Goal: Task Accomplishment & Management: Use online tool/utility

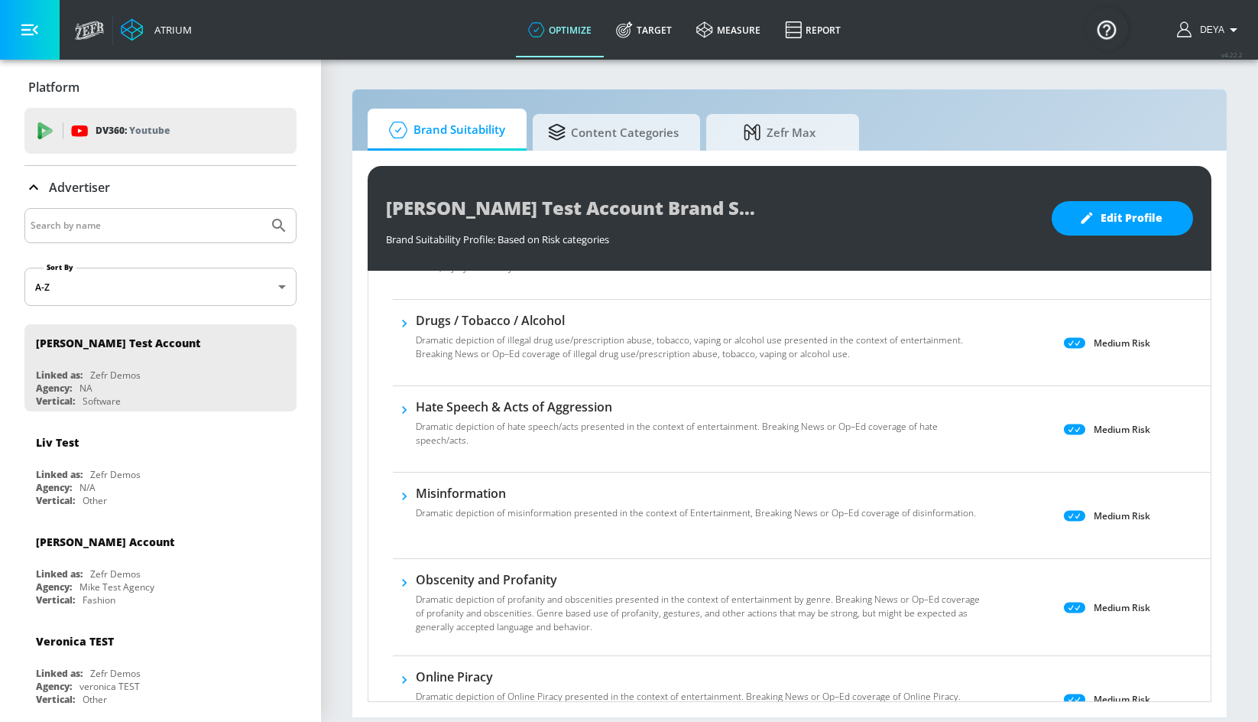
scroll to position [386, 0]
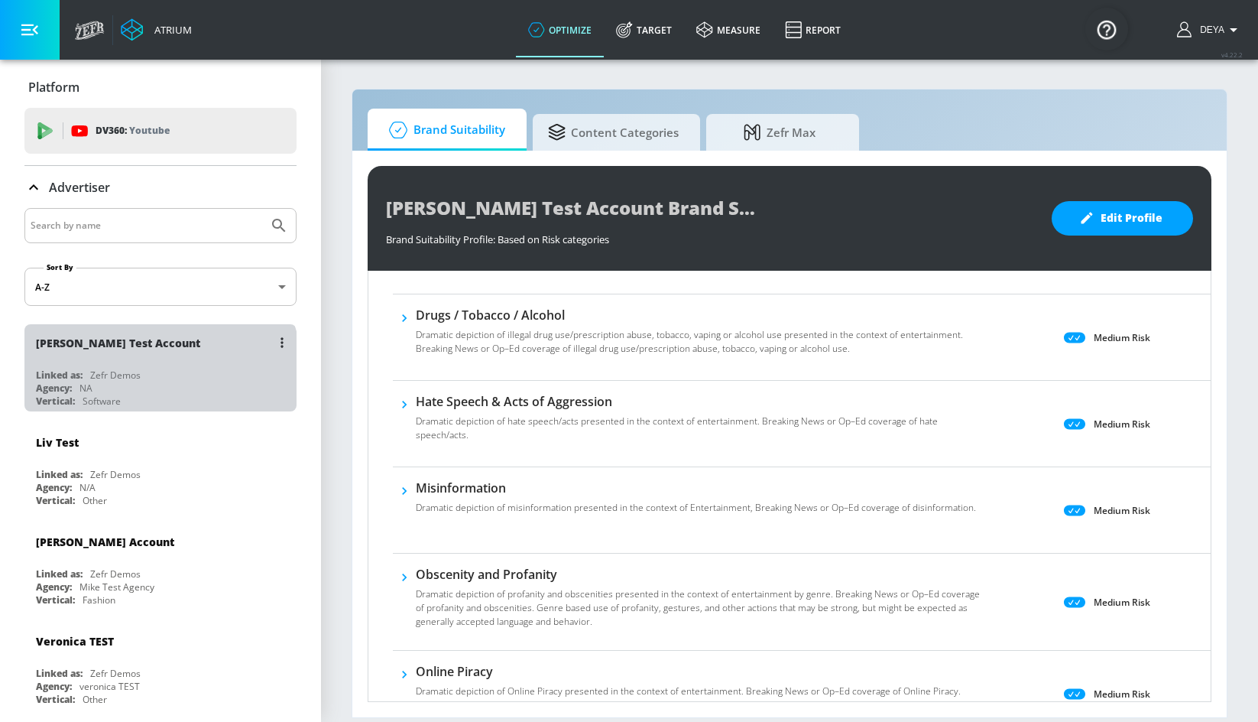
click at [159, 370] on div "Linked as: Zefr Demos" at bounding box center [164, 374] width 257 height 13
click at [175, 365] on div "[PERSON_NAME] Test Account Linked as: Zefr Demos Agency: NA Vertical: Software" at bounding box center [160, 367] width 272 height 87
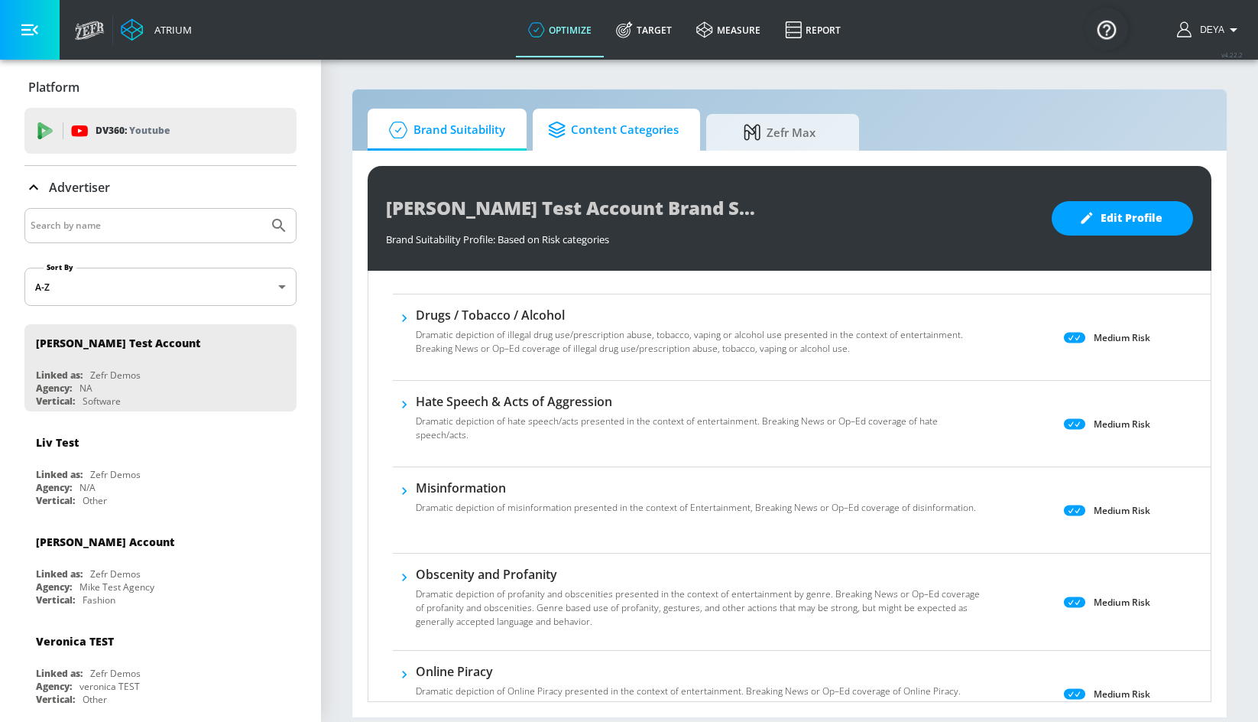
click at [609, 144] on span "Content Categories" at bounding box center [613, 130] width 131 height 37
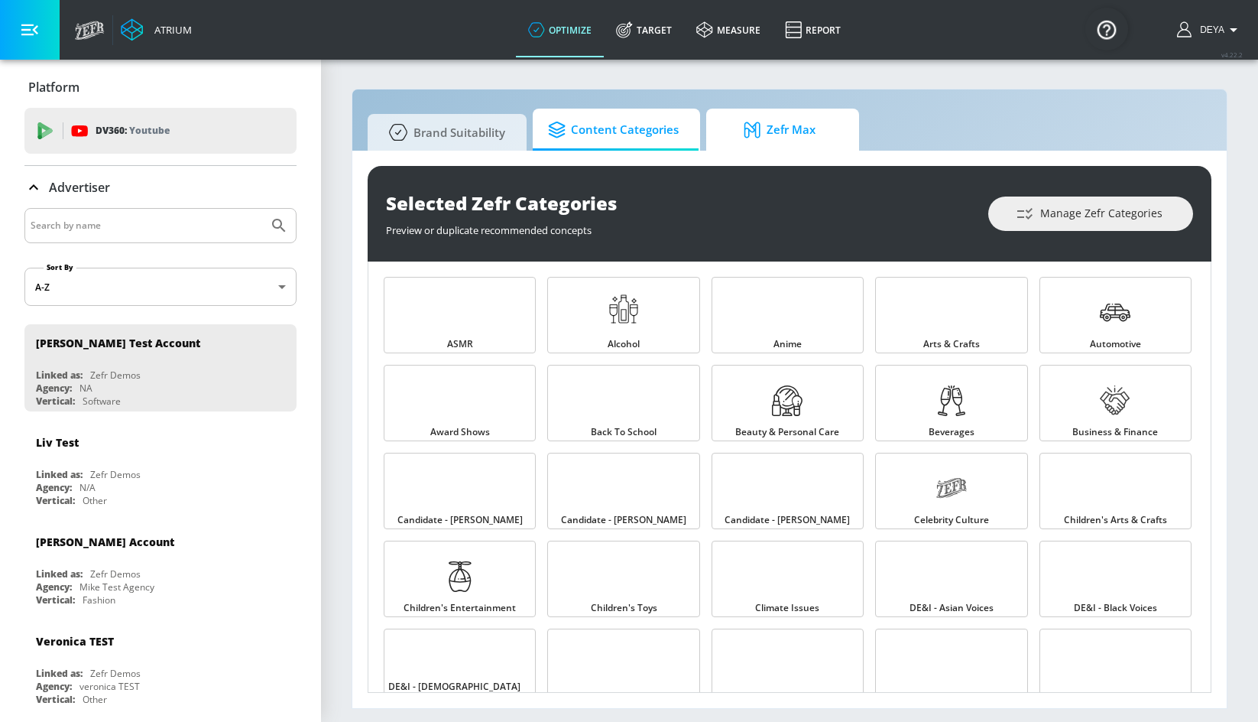
click at [744, 119] on span "Zefr Max" at bounding box center [780, 130] width 116 height 37
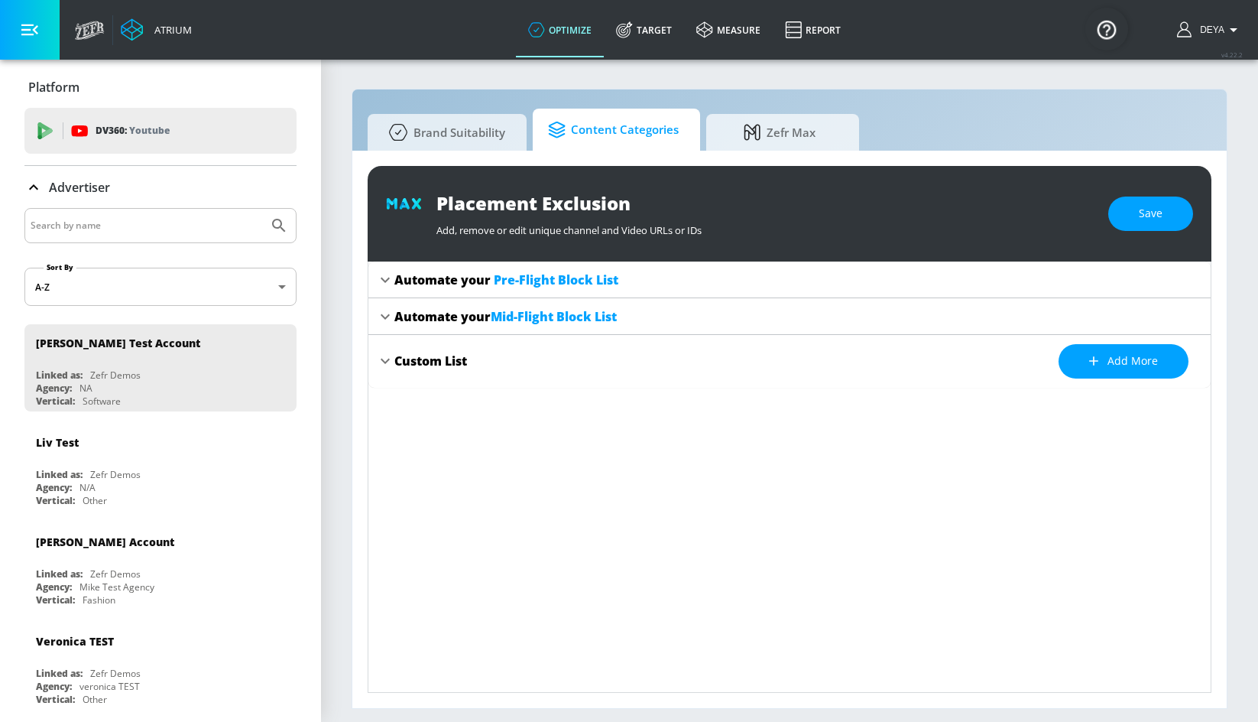
click at [627, 131] on span "Content Categories" at bounding box center [613, 130] width 131 height 37
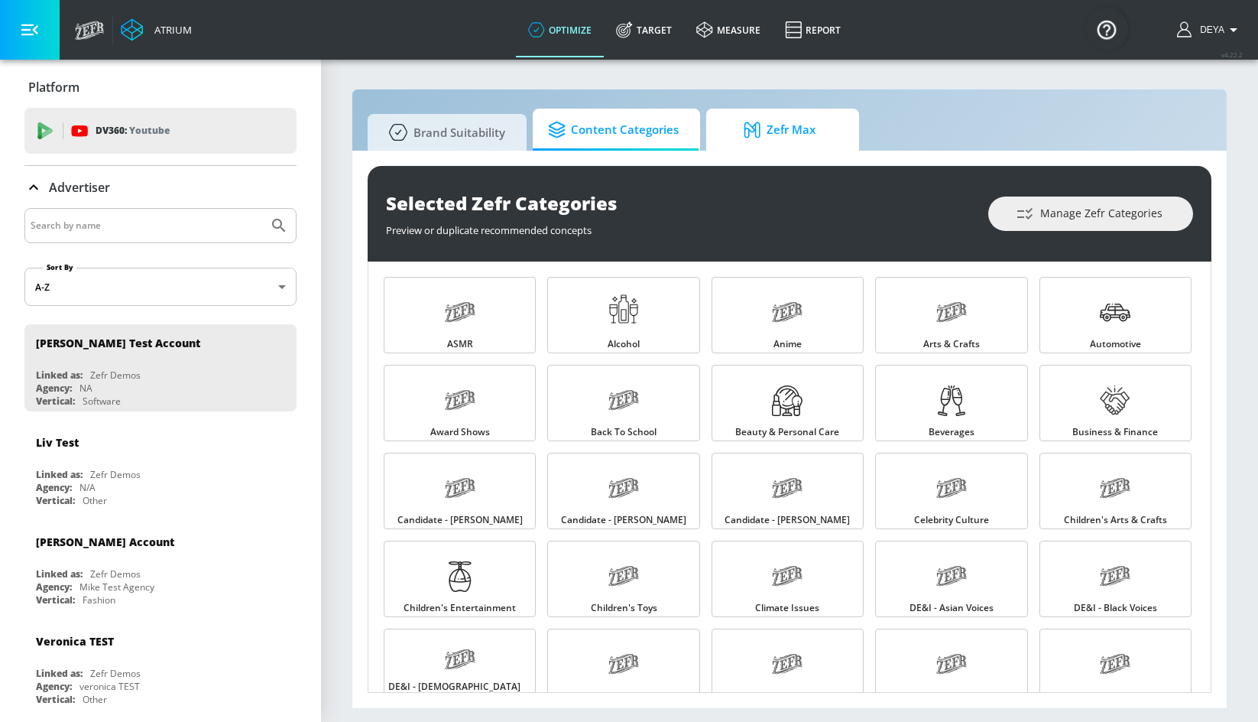
click at [788, 131] on span "Zefr Max" at bounding box center [780, 130] width 116 height 37
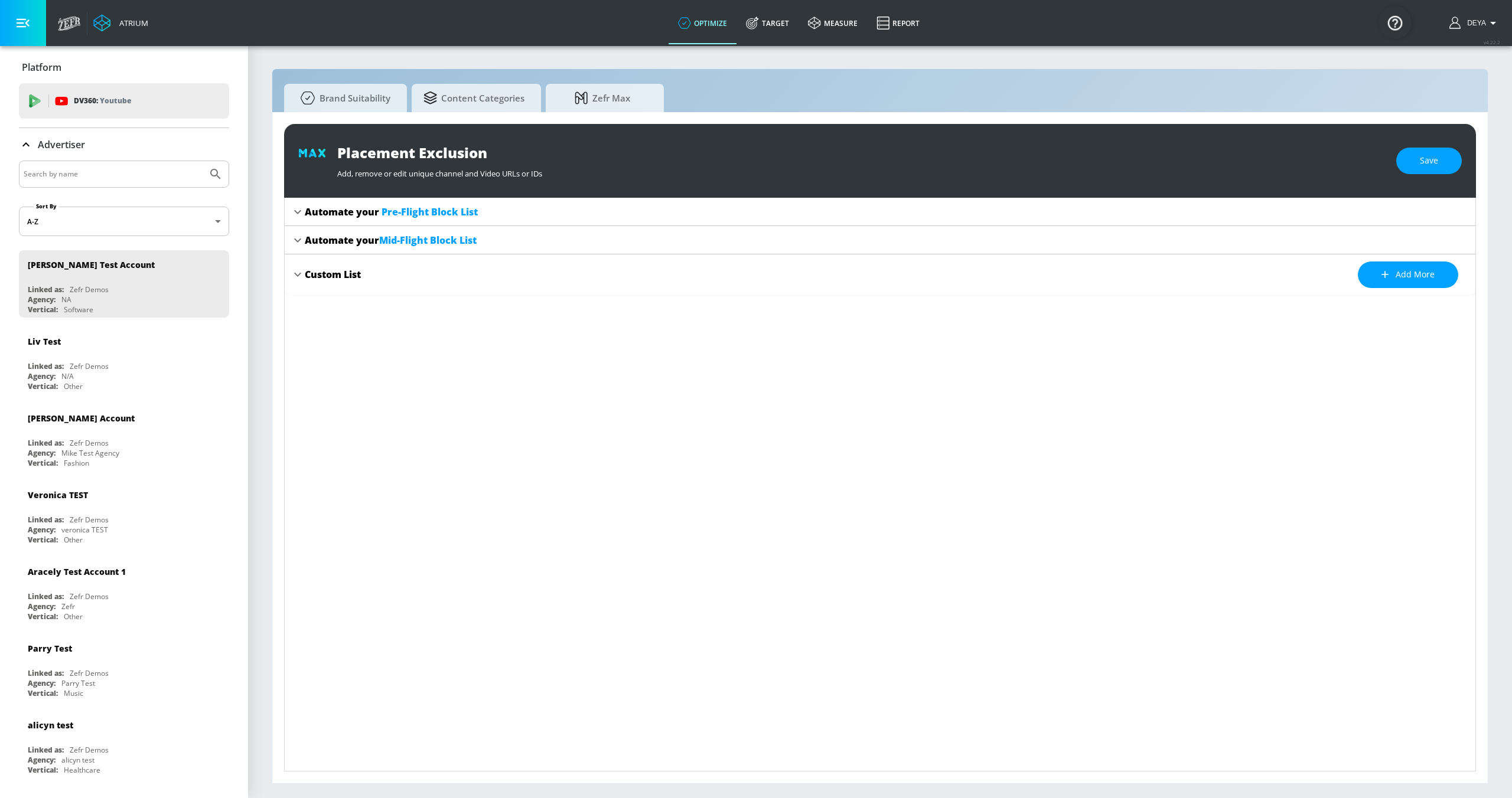
click at [137, 226] on body "Atrium optimize Target measure Report optimize Target measure Report v 4.22.2 D…" at bounding box center [756, 399] width 1512 height 798
click at [137, 226] on div at bounding box center [756, 399] width 1512 height 798
click at [131, 178] on input "Search by name" at bounding box center [114, 175] width 179 height 15
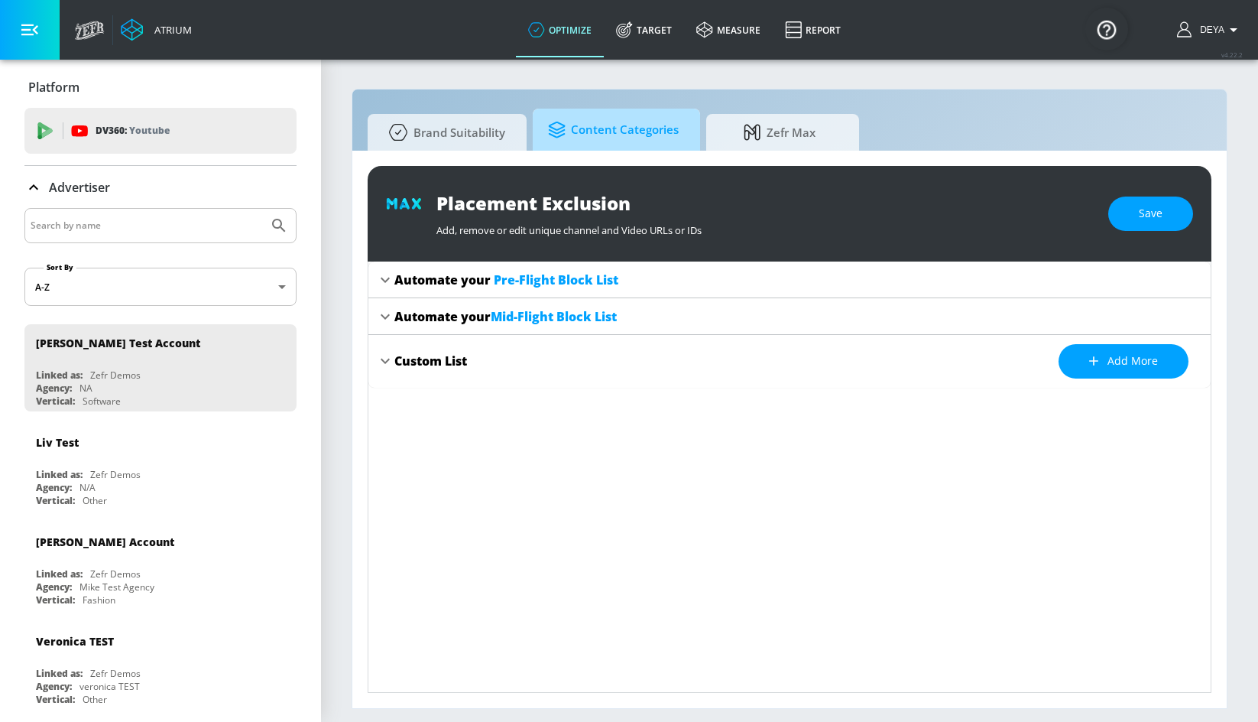
click at [615, 133] on span "Content Categories" at bounding box center [613, 130] width 131 height 37
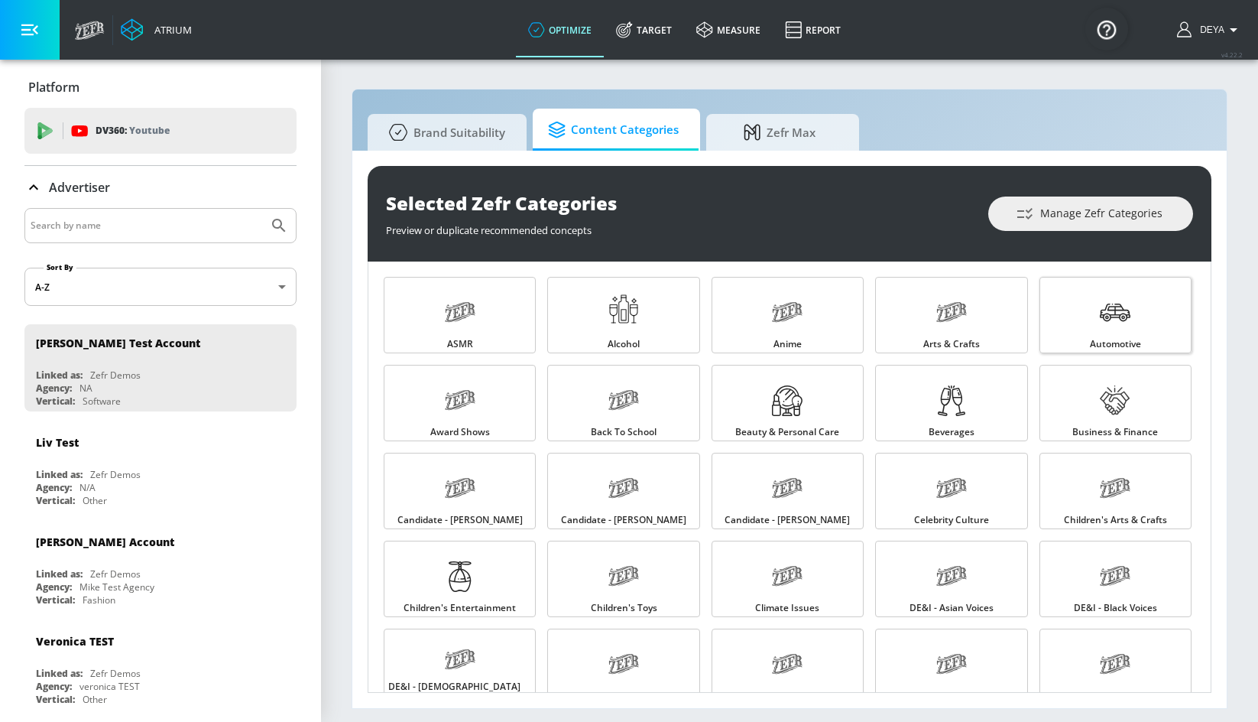
click at [1100, 326] on icon at bounding box center [1115, 312] width 31 height 31
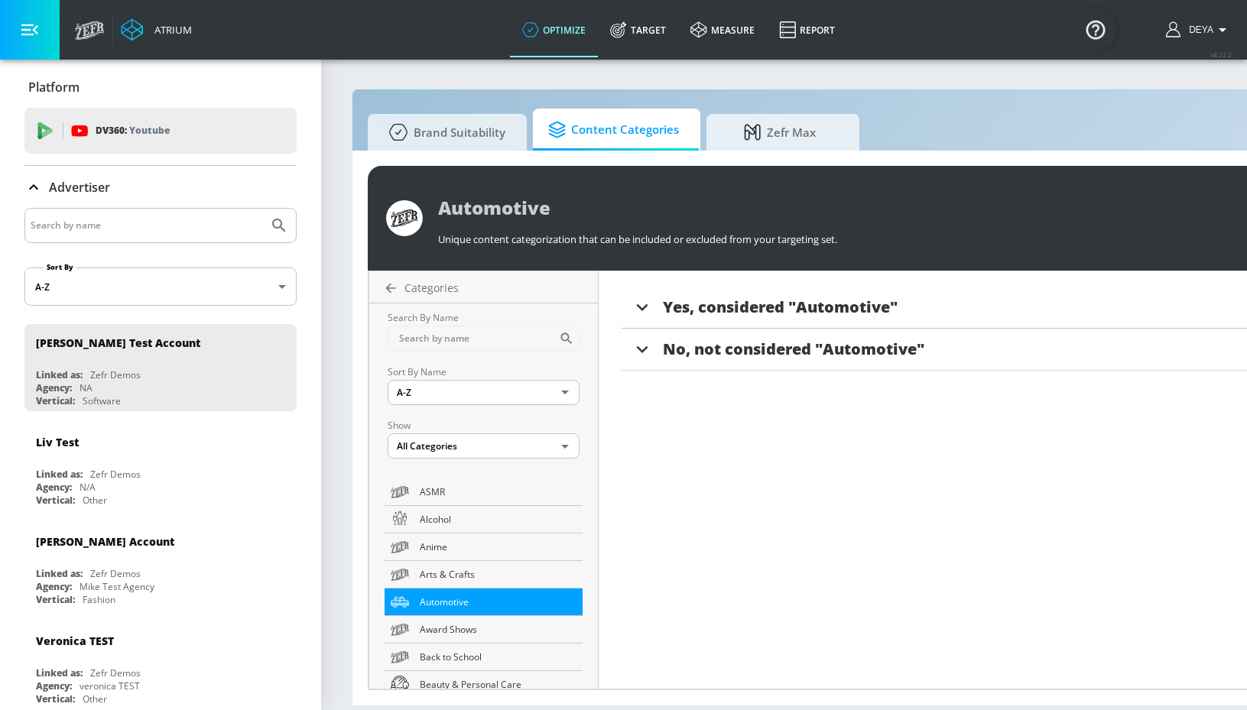
click at [788, 313] on span "Yes, considered "Automotive"" at bounding box center [780, 307] width 235 height 21
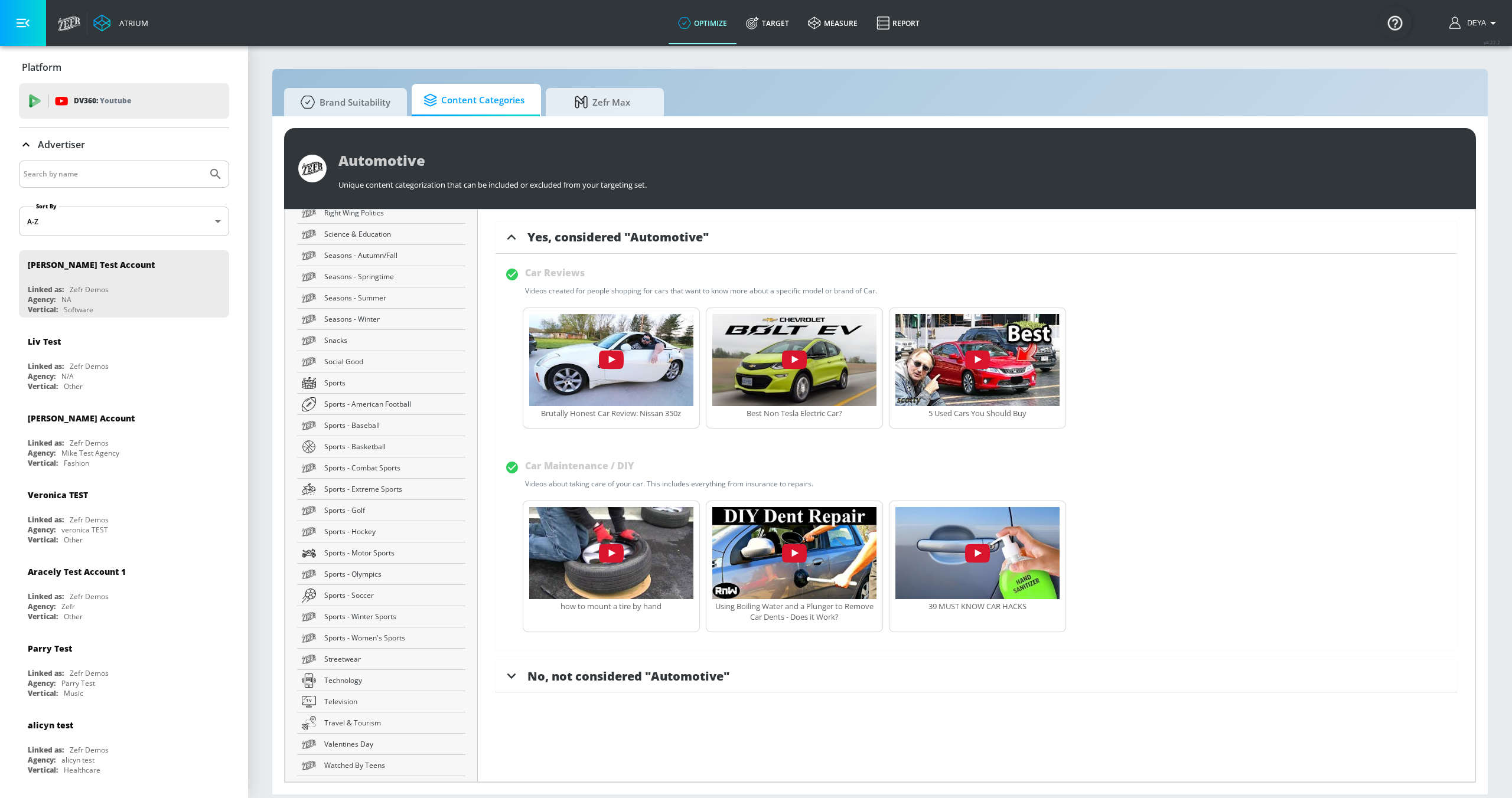
scroll to position [1917, 0]
click at [370, 336] on span "Sports - American Football" at bounding box center [392, 334] width 137 height 12
type input "Sports - American Football"
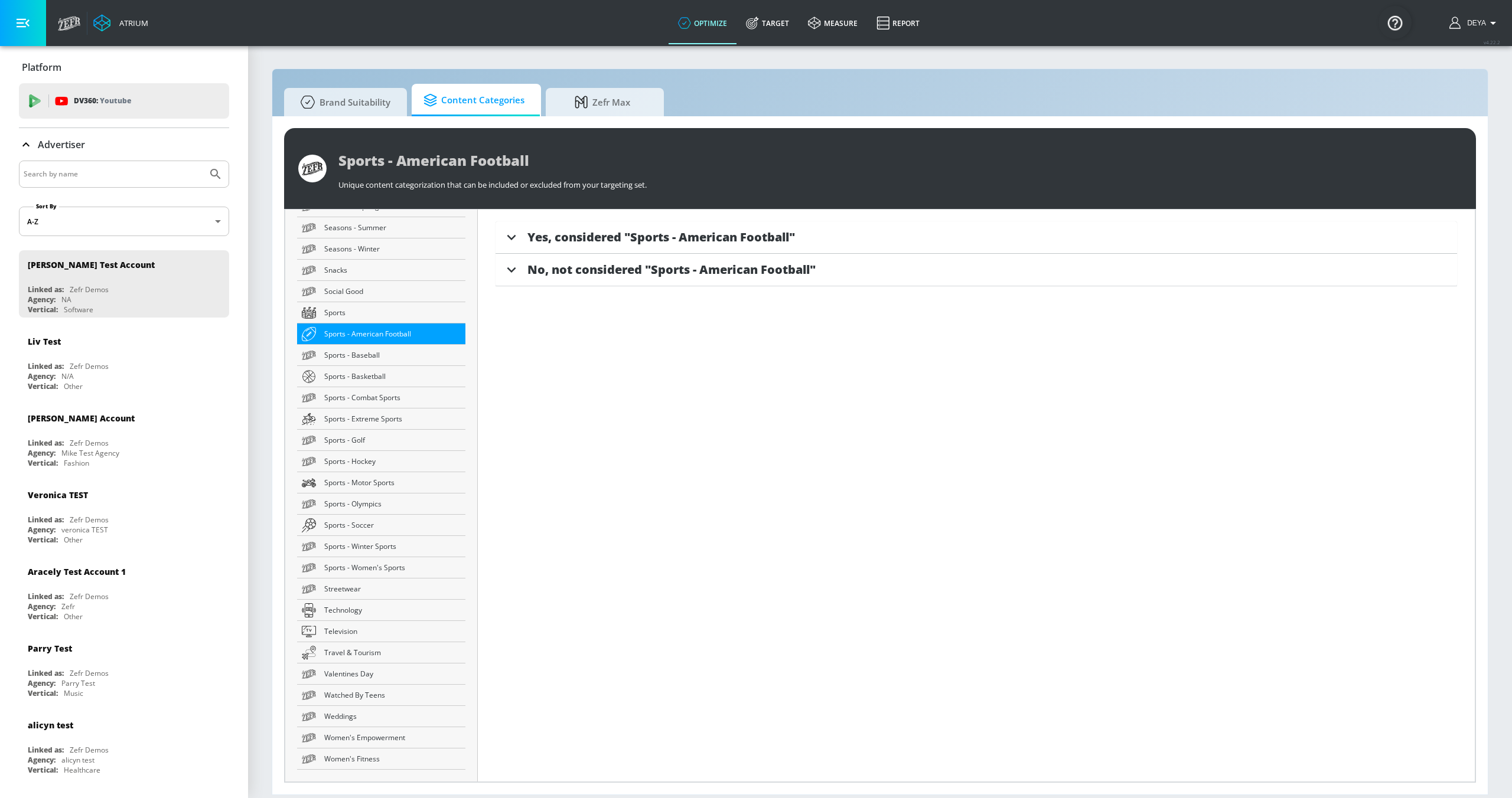
click at [641, 229] on span "Yes, considered "Sports - American Football"" at bounding box center [661, 237] width 267 height 16
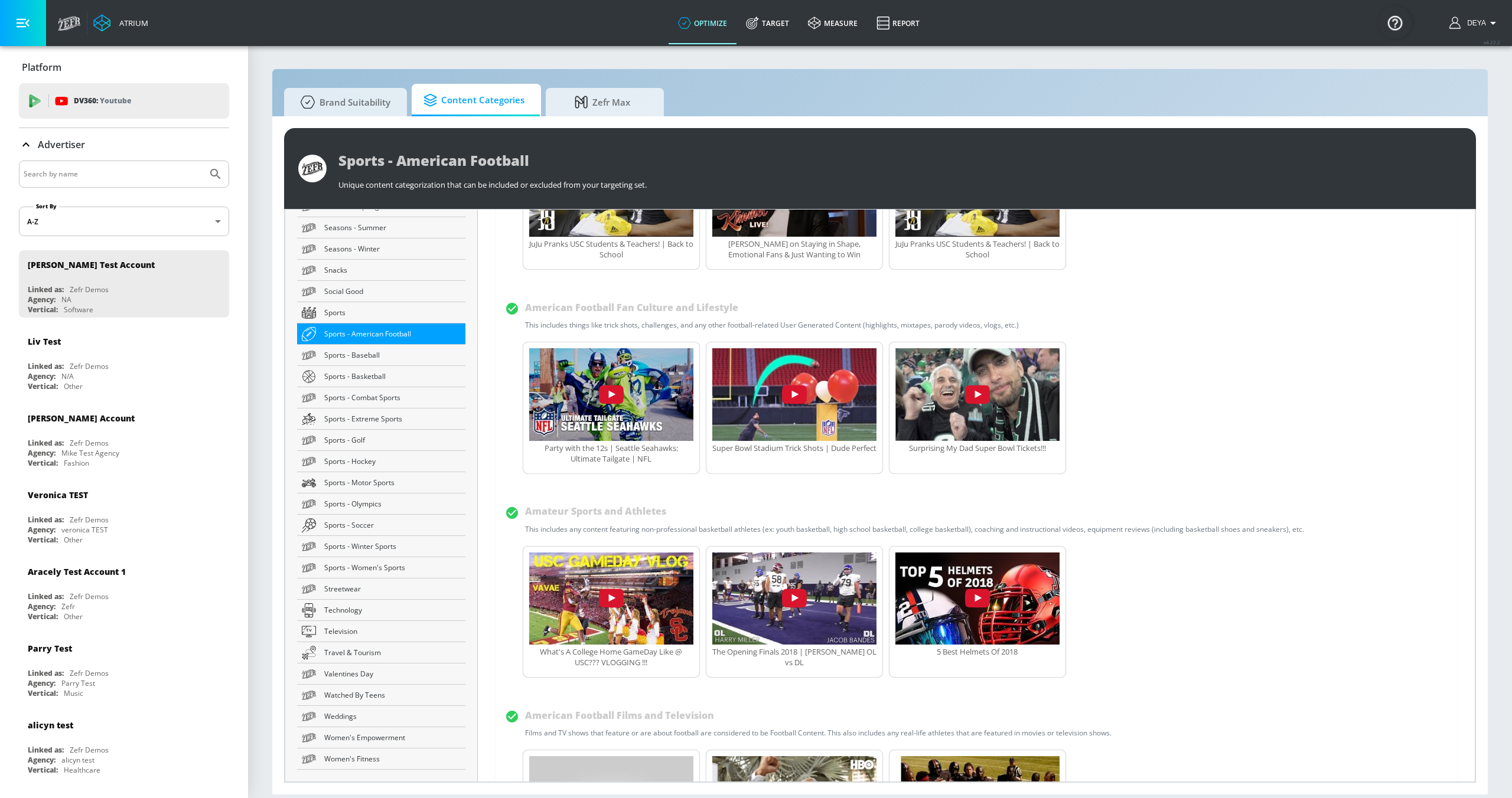
scroll to position [375, 0]
